Goal: Information Seeking & Learning: Learn about a topic

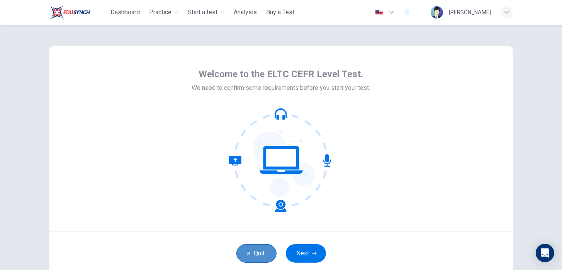
click at [260, 251] on button "Quit" at bounding box center [256, 254] width 40 height 19
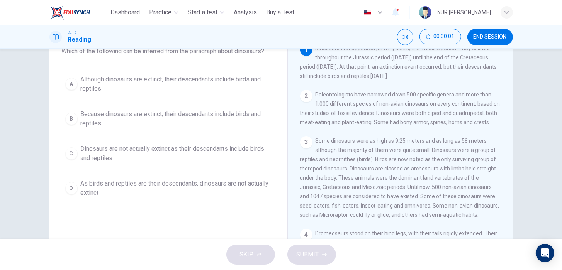
scroll to position [54, 0]
click at [329, 79] on span "Dinosaurs first appeared [DATE], during the Triassic period. They existed throu…" at bounding box center [398, 63] width 197 height 34
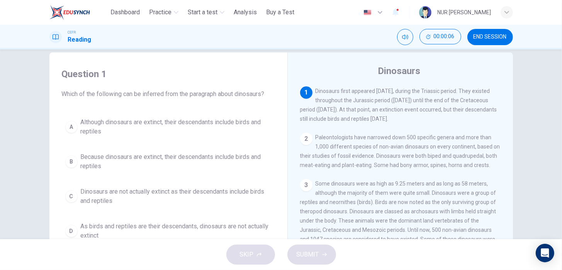
click at [315, 90] on div "1 Dinosaurs first appeared 231.4 million years ago, during the Triassic period.…" at bounding box center [400, 105] width 201 height 37
drag, startPoint x: 315, startPoint y: 90, endPoint x: 362, endPoint y: 207, distance: 125.4
click at [362, 207] on div "1 Dinosaurs first appeared 231.4 million years ago, during the Triassic period.…" at bounding box center [405, 204] width 211 height 235
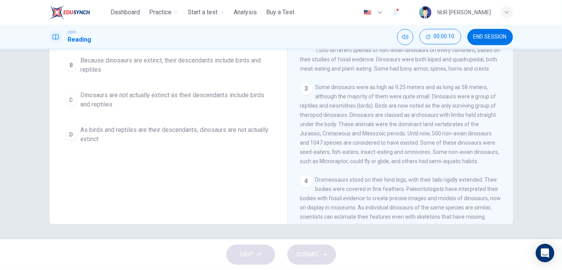
scroll to position [0, 0]
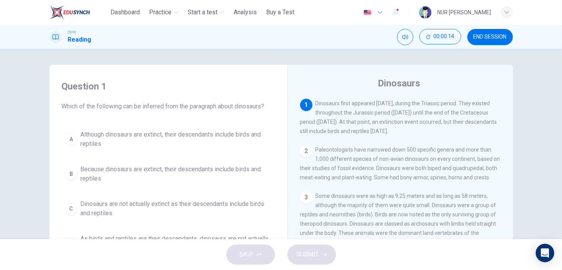
drag, startPoint x: 315, startPoint y: 143, endPoint x: 314, endPoint y: 109, distance: 34.0
click at [314, 109] on div "1 Dinosaurs first appeared 231.4 million years ago, during the Triassic period.…" at bounding box center [400, 117] width 201 height 37
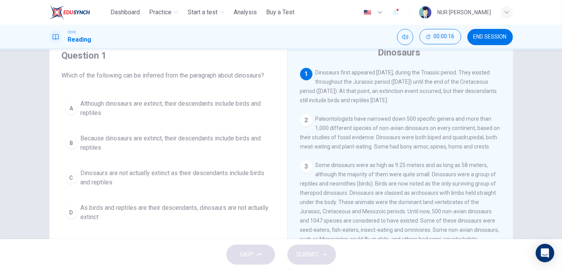
scroll to position [31, 0]
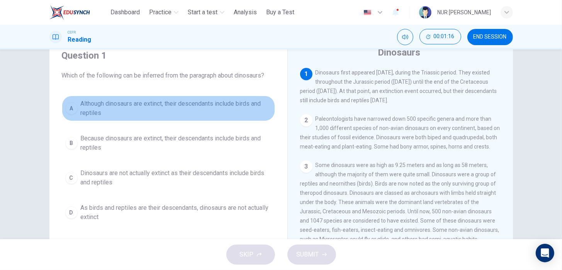
click at [70, 112] on div "A" at bounding box center [71, 108] width 12 height 12
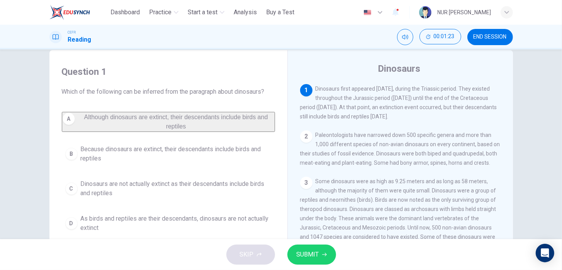
scroll to position [15, 0]
click at [315, 257] on span "SUBMIT" at bounding box center [308, 255] width 22 height 11
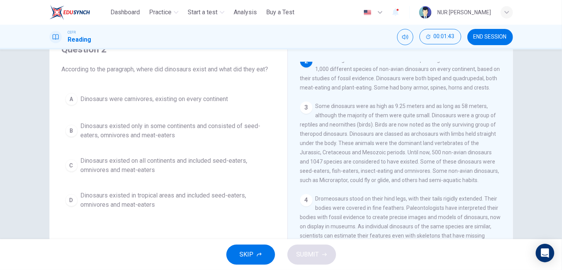
scroll to position [37, 0]
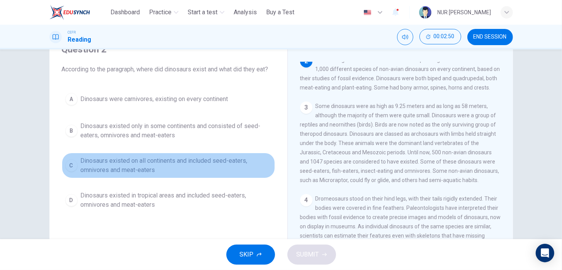
click at [87, 165] on span "Dinosaurs existed on all continents and included seed-eaters, omnivores and mea…" at bounding box center [176, 165] width 191 height 19
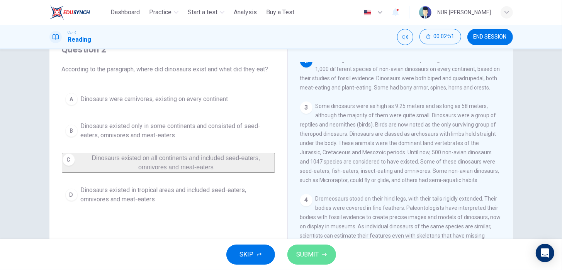
click at [317, 262] on button "SUBMIT" at bounding box center [311, 255] width 49 height 20
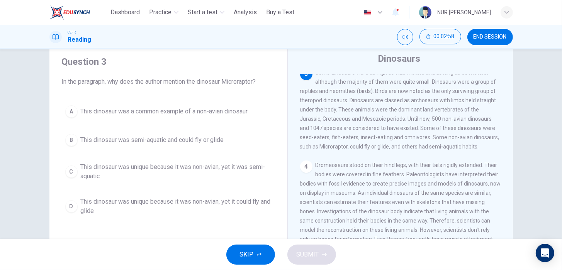
scroll to position [100, 0]
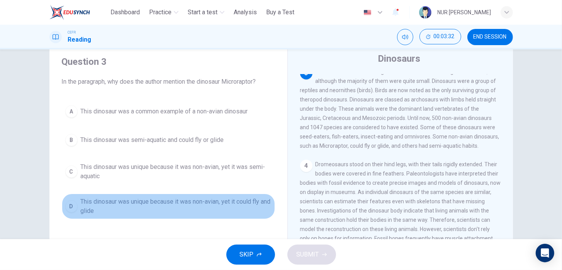
click at [198, 210] on span "This dinosaur was unique because it was non-avian, yet it could fly and glide" at bounding box center [176, 206] width 191 height 19
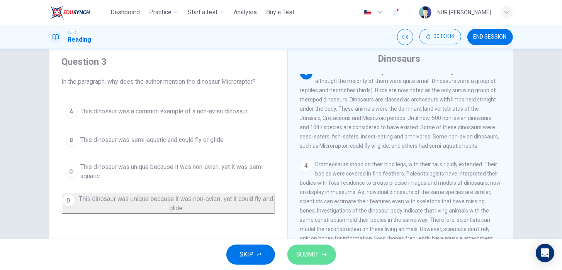
click at [304, 257] on span "SUBMIT" at bounding box center [308, 255] width 22 height 11
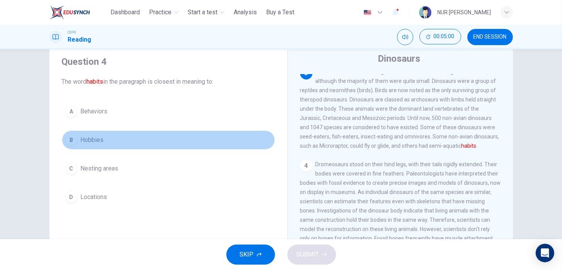
click at [95, 139] on span "Hobbies" at bounding box center [92, 140] width 23 height 9
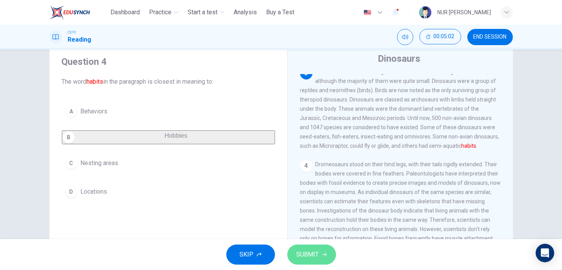
click at [326, 253] on icon "button" at bounding box center [324, 255] width 5 height 5
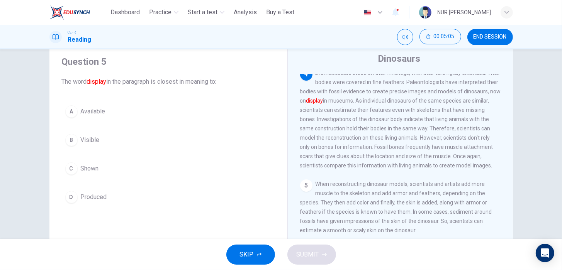
scroll to position [198, 0]
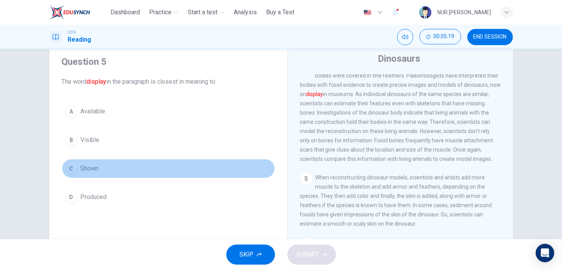
click at [99, 166] on button "C Shown" at bounding box center [168, 168] width 213 height 19
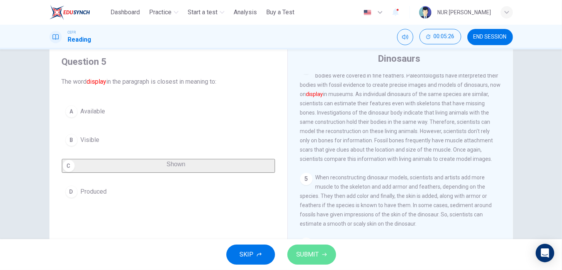
click at [299, 251] on span "SUBMIT" at bounding box center [308, 255] width 22 height 11
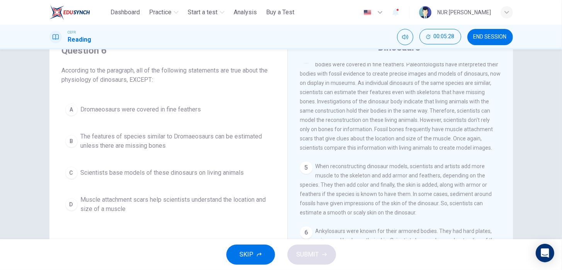
scroll to position [37, 0]
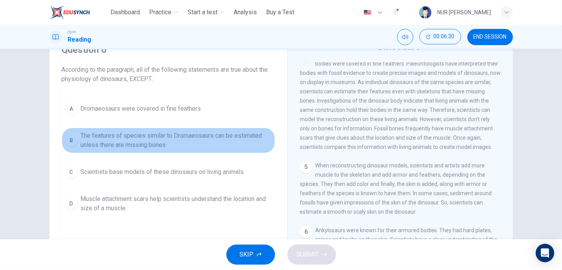
click at [151, 136] on span "The features of species similar to Dromaeosaurs can be estimated unless there a…" at bounding box center [176, 140] width 191 height 19
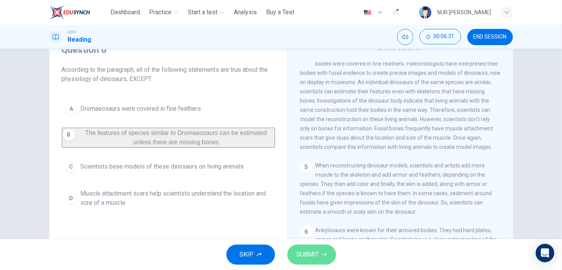
click at [304, 245] on button "SUBMIT" at bounding box center [311, 255] width 49 height 20
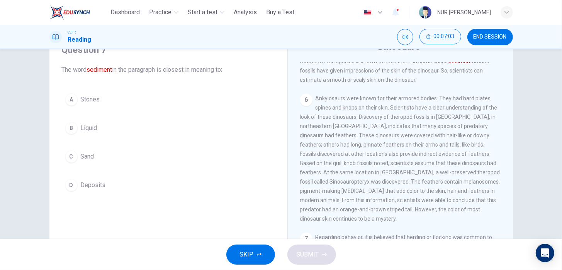
scroll to position [330, 0]
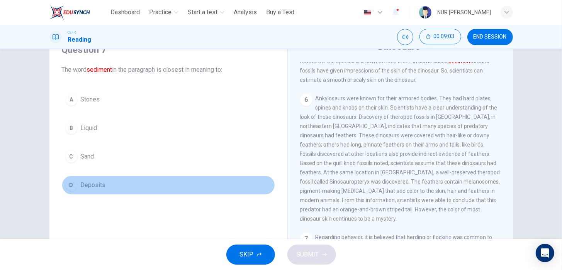
click at [217, 178] on button "D Deposits" at bounding box center [168, 185] width 213 height 19
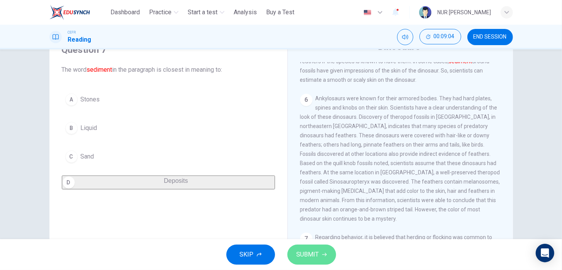
click at [298, 252] on span "SUBMIT" at bounding box center [308, 255] width 22 height 11
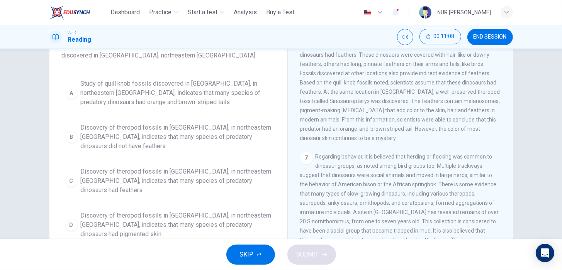
scroll to position [61, 0]
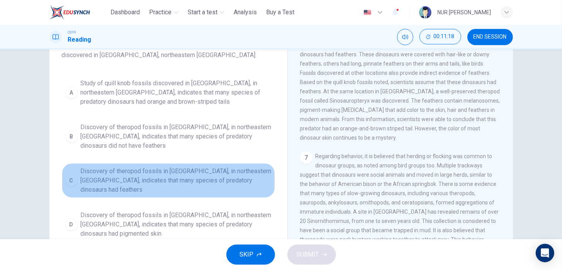
click at [232, 170] on span "Discovery of theropod fossils in Liaoning, in northeastern China, indicates tha…" at bounding box center [176, 181] width 191 height 28
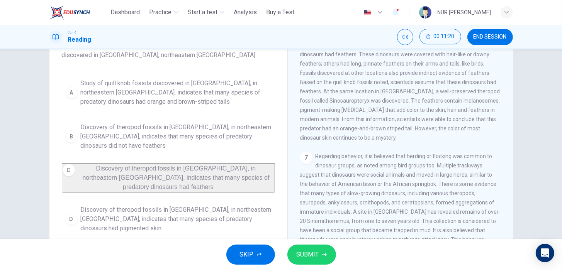
click at [325, 260] on button "SUBMIT" at bounding box center [311, 255] width 49 height 20
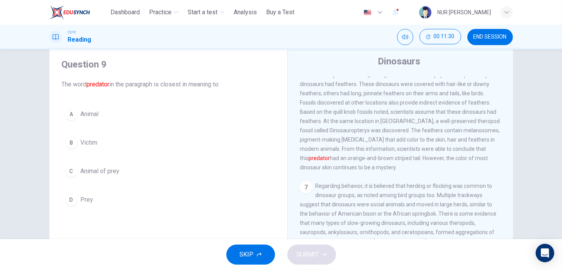
scroll to position [401, 0]
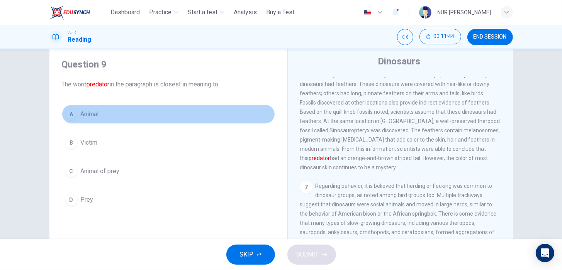
click at [107, 117] on button "A Animal" at bounding box center [168, 114] width 213 height 19
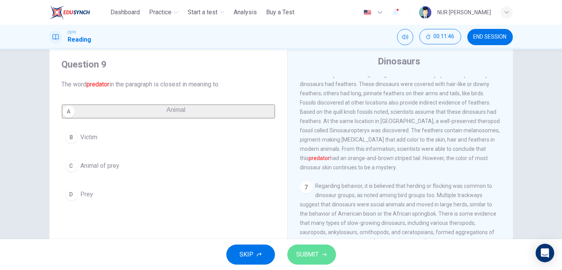
click at [299, 255] on span "SUBMIT" at bounding box center [308, 255] width 22 height 11
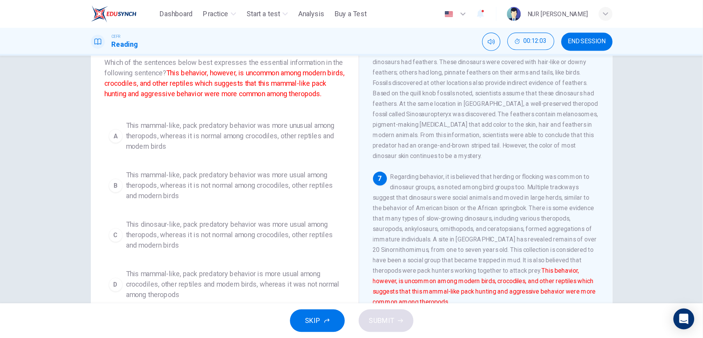
scroll to position [405, 0]
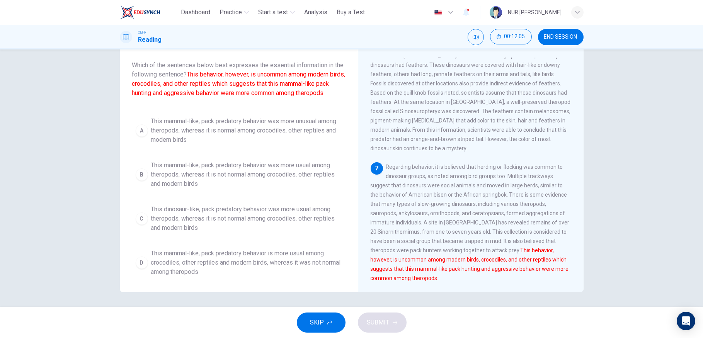
drag, startPoint x: 533, startPoint y: 0, endPoint x: 357, endPoint y: 104, distance: 204.0
click at [358, 104] on div "Dinosaurs 1 Dinosaurs first appeared 231.4 million years ago, during the Triass…" at bounding box center [471, 164] width 226 height 281
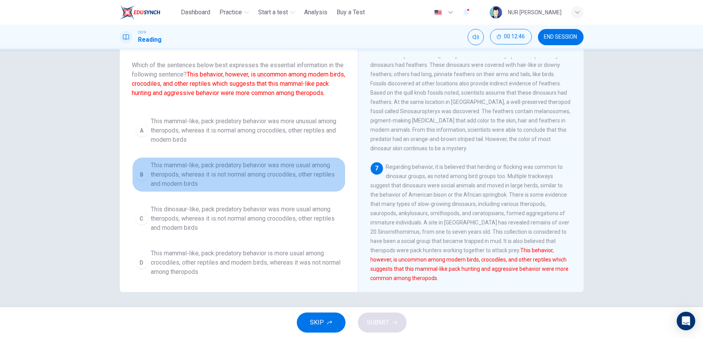
click at [278, 185] on span "This mammal-like, pack predatory behavior was more usual among theropods, where…" at bounding box center [246, 175] width 191 height 28
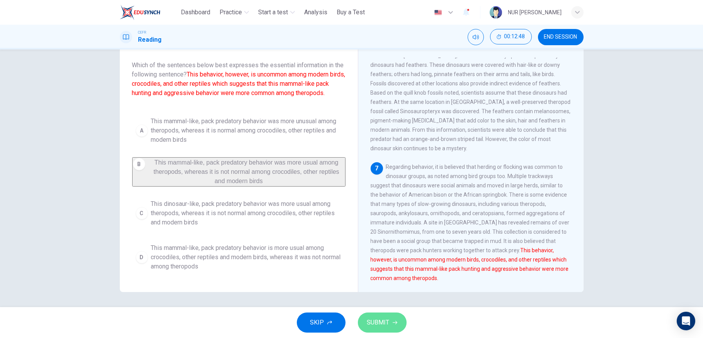
click at [389, 270] on button "SUBMIT" at bounding box center [382, 323] width 49 height 20
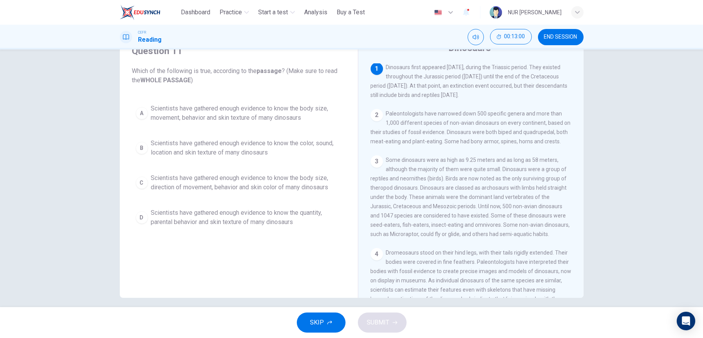
scroll to position [0, 0]
drag, startPoint x: 384, startPoint y: 68, endPoint x: 425, endPoint y: 209, distance: 146.8
click at [425, 209] on div "1 Dinosaurs first appeared 231.4 million years ago, during the Triassic period.…" at bounding box center [476, 180] width 211 height 235
drag, startPoint x: 425, startPoint y: 209, endPoint x: 415, endPoint y: 183, distance: 28.0
click at [415, 183] on span "Some dinosaurs were as high as 9.25 meters and as long as 58 meters, although t…" at bounding box center [470, 198] width 199 height 80
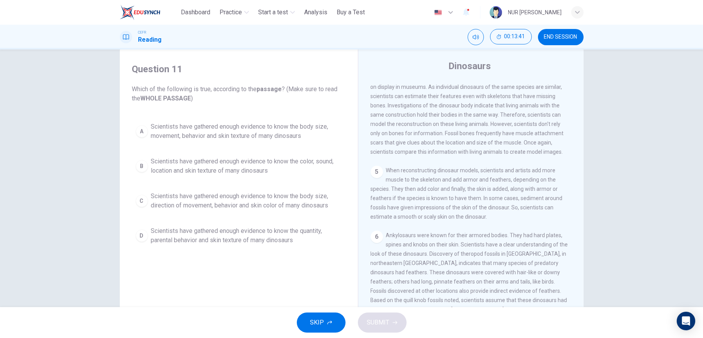
scroll to position [212, 0]
click at [562, 158] on div "Question 11 Which of the following is true, according to the passage ? (Make su…" at bounding box center [351, 178] width 703 height 258
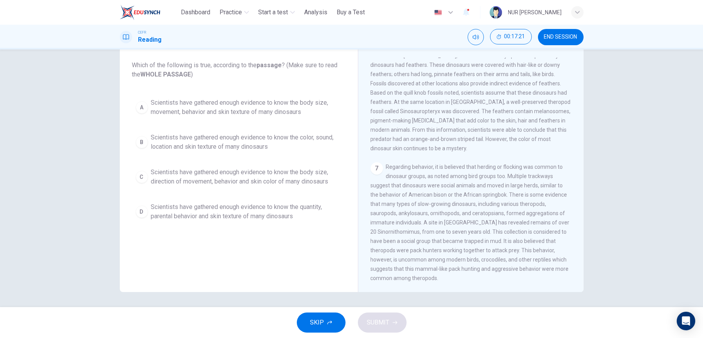
scroll to position [0, 0]
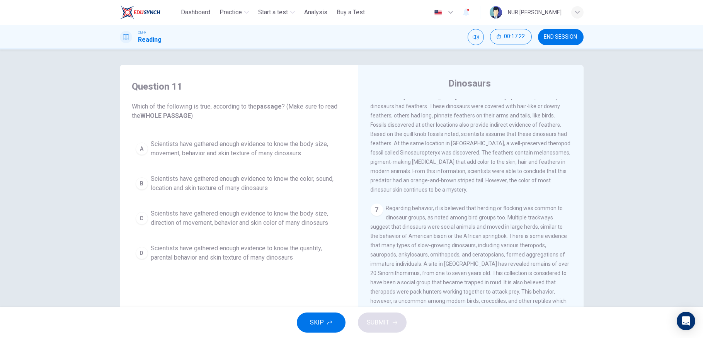
drag, startPoint x: 284, startPoint y: 169, endPoint x: 287, endPoint y: 147, distance: 22.2
click at [287, 147] on div "A Scientists have gathered enough evidence to know the body size, movement, beh…" at bounding box center [238, 201] width 213 height 130
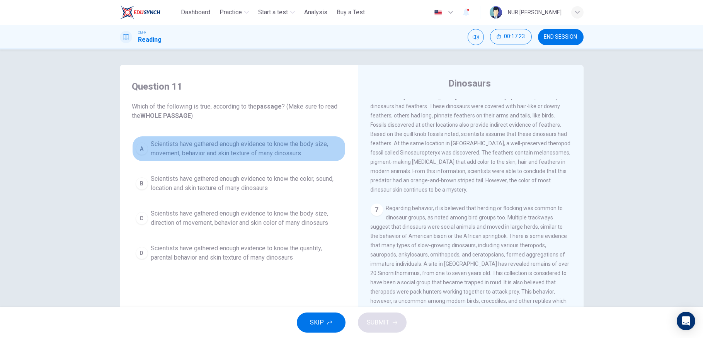
click at [287, 147] on span "Scientists have gathered enough evidence to know the body size, movement, behav…" at bounding box center [246, 148] width 191 height 19
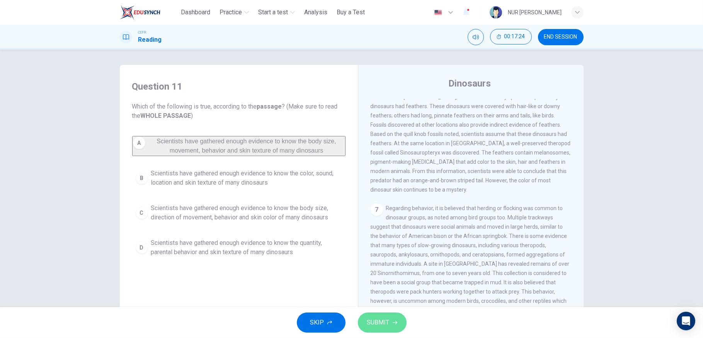
click at [374, 270] on span "SUBMIT" at bounding box center [378, 322] width 22 height 11
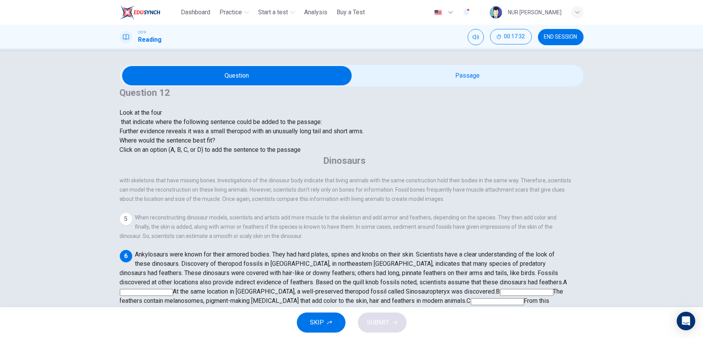
scroll to position [369, 0]
click at [173, 270] on input at bounding box center [146, 292] width 53 height 7
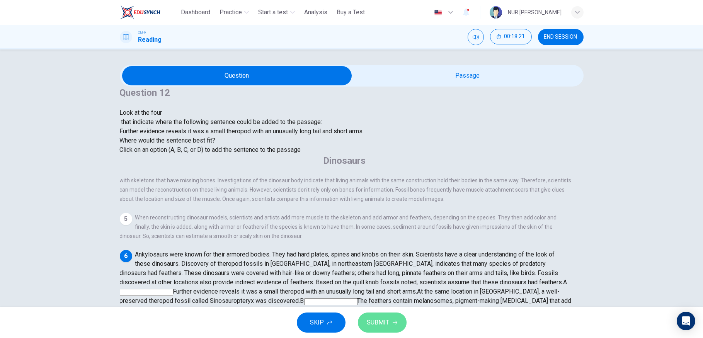
click at [386, 270] on span "SUBMIT" at bounding box center [378, 322] width 22 height 11
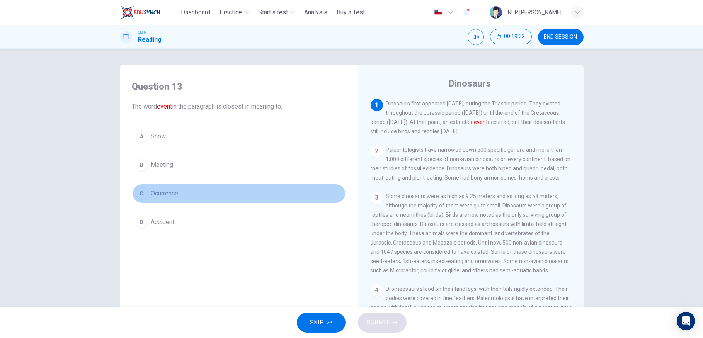
click at [196, 196] on button "C Ocurrence" at bounding box center [238, 193] width 213 height 19
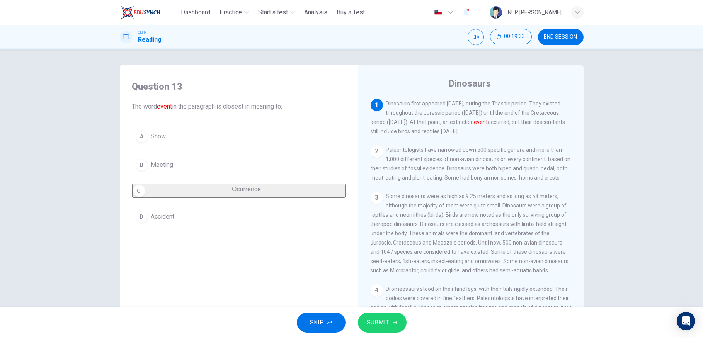
click at [387, 270] on div "SKIP SUBMIT" at bounding box center [351, 322] width 703 height 31
click at [390, 270] on button "SUBMIT" at bounding box center [382, 323] width 49 height 20
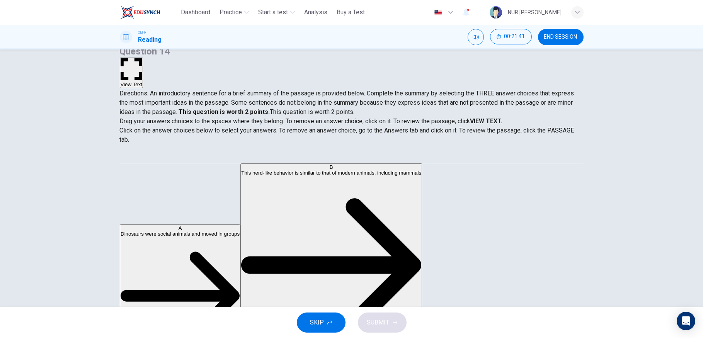
scroll to position [0, 0]
drag, startPoint x: 155, startPoint y: 177, endPoint x: 313, endPoint y: 184, distance: 159.0
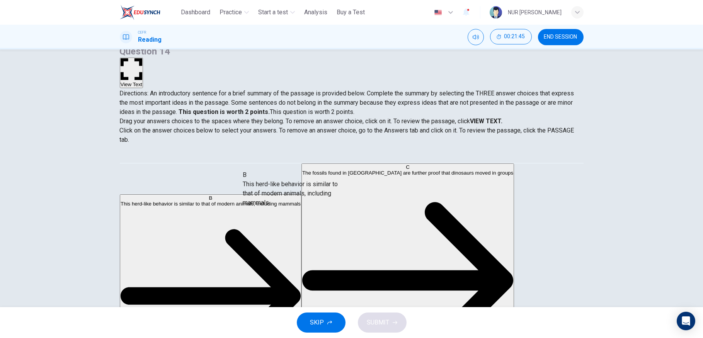
drag, startPoint x: 217, startPoint y: 179, endPoint x: 345, endPoint y: 192, distance: 128.9
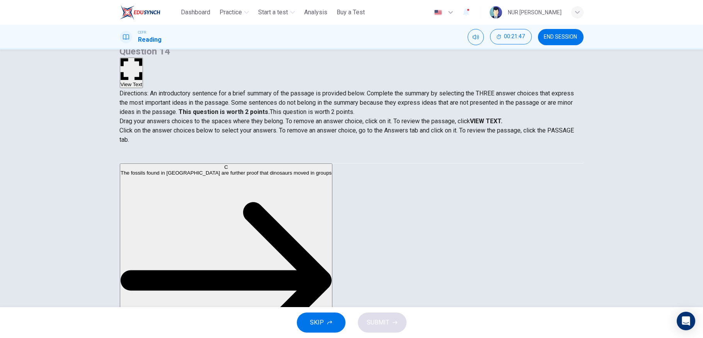
drag, startPoint x: 334, startPoint y: 189, endPoint x: 202, endPoint y: 167, distance: 133.1
drag, startPoint x: 202, startPoint y: 167, endPoint x: 319, endPoint y: 240, distance: 137.3
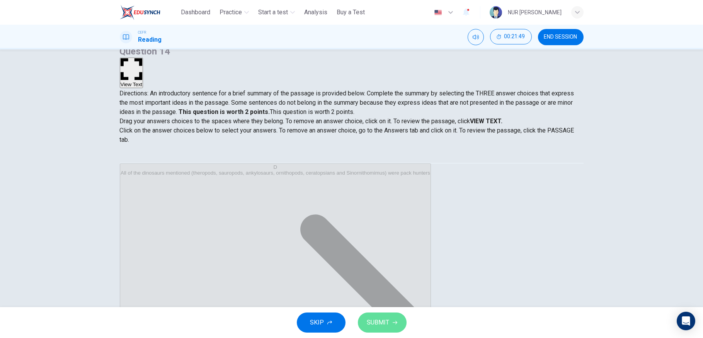
click at [369, 270] on span "SUBMIT" at bounding box center [378, 322] width 22 height 11
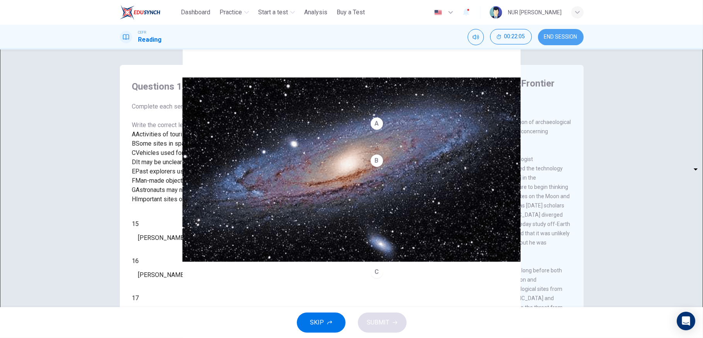
click at [553, 37] on span "END SESSION" at bounding box center [560, 37] width 33 height 6
